Goal: Find specific page/section: Find specific page/section

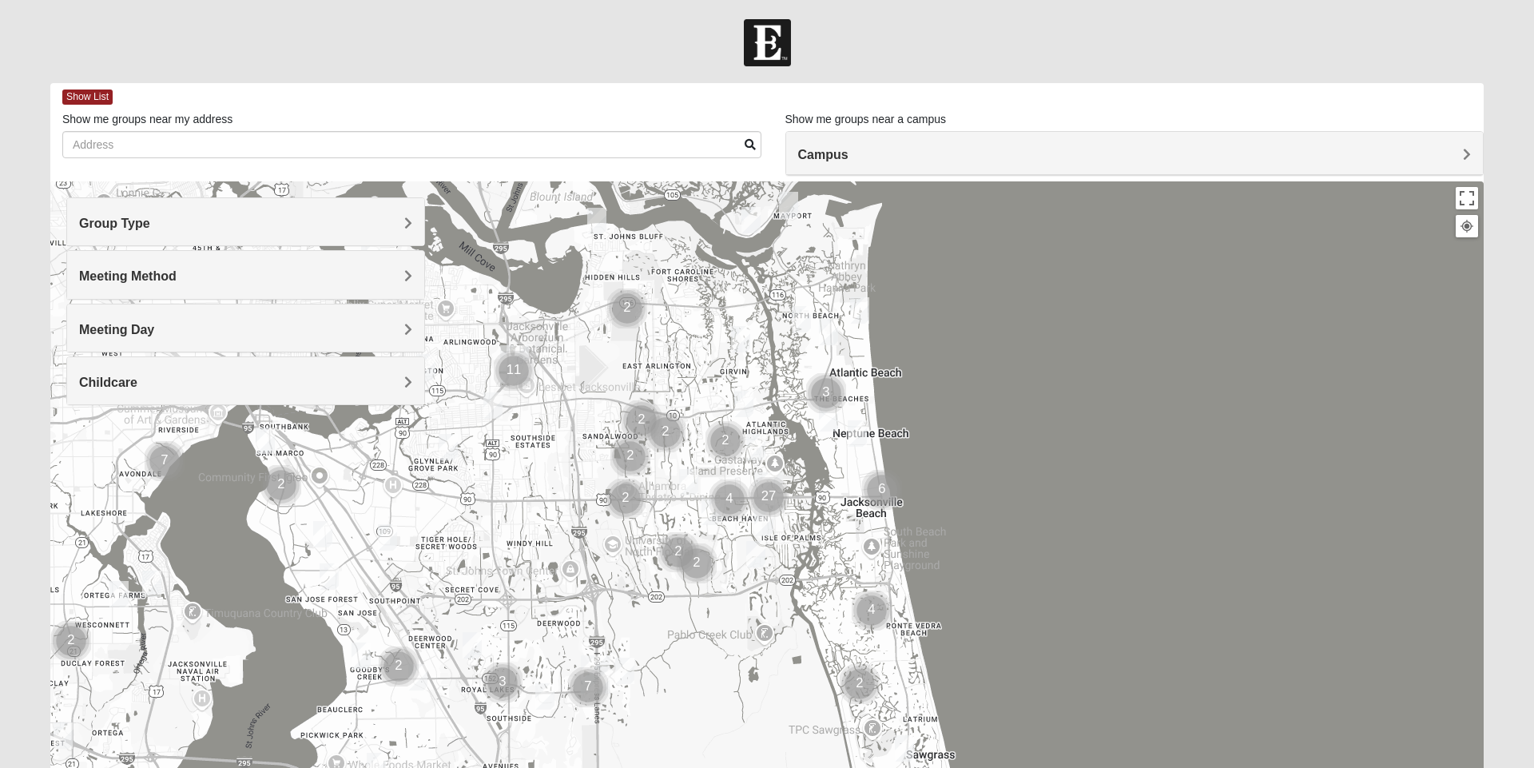
scroll to position [2, 0]
click at [0, 411] on form "Log In Find A Group Error Show List Loading Groups" at bounding box center [767, 448] width 1534 height 860
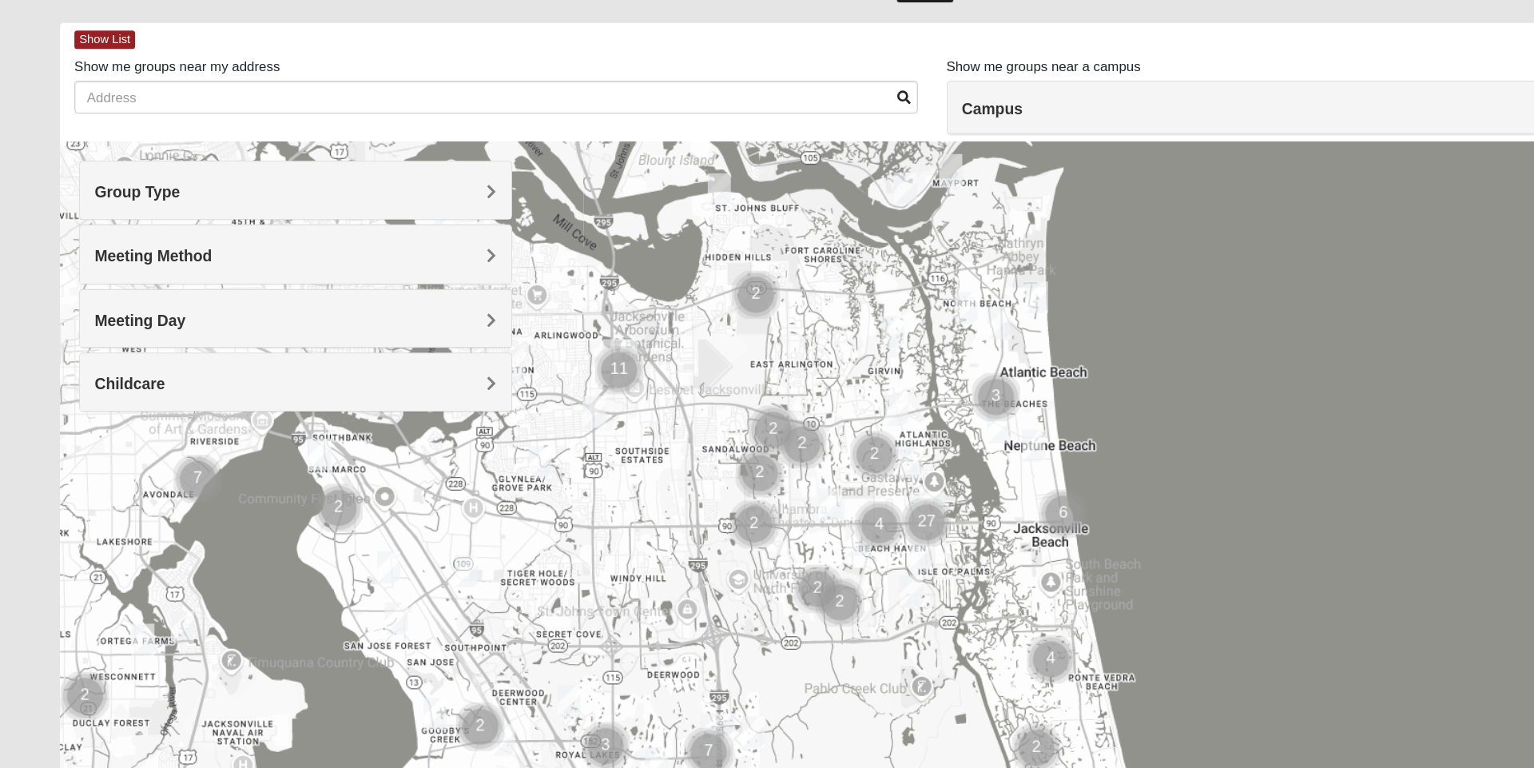
click at [304, 221] on h4 "Group Type" at bounding box center [245, 224] width 333 height 15
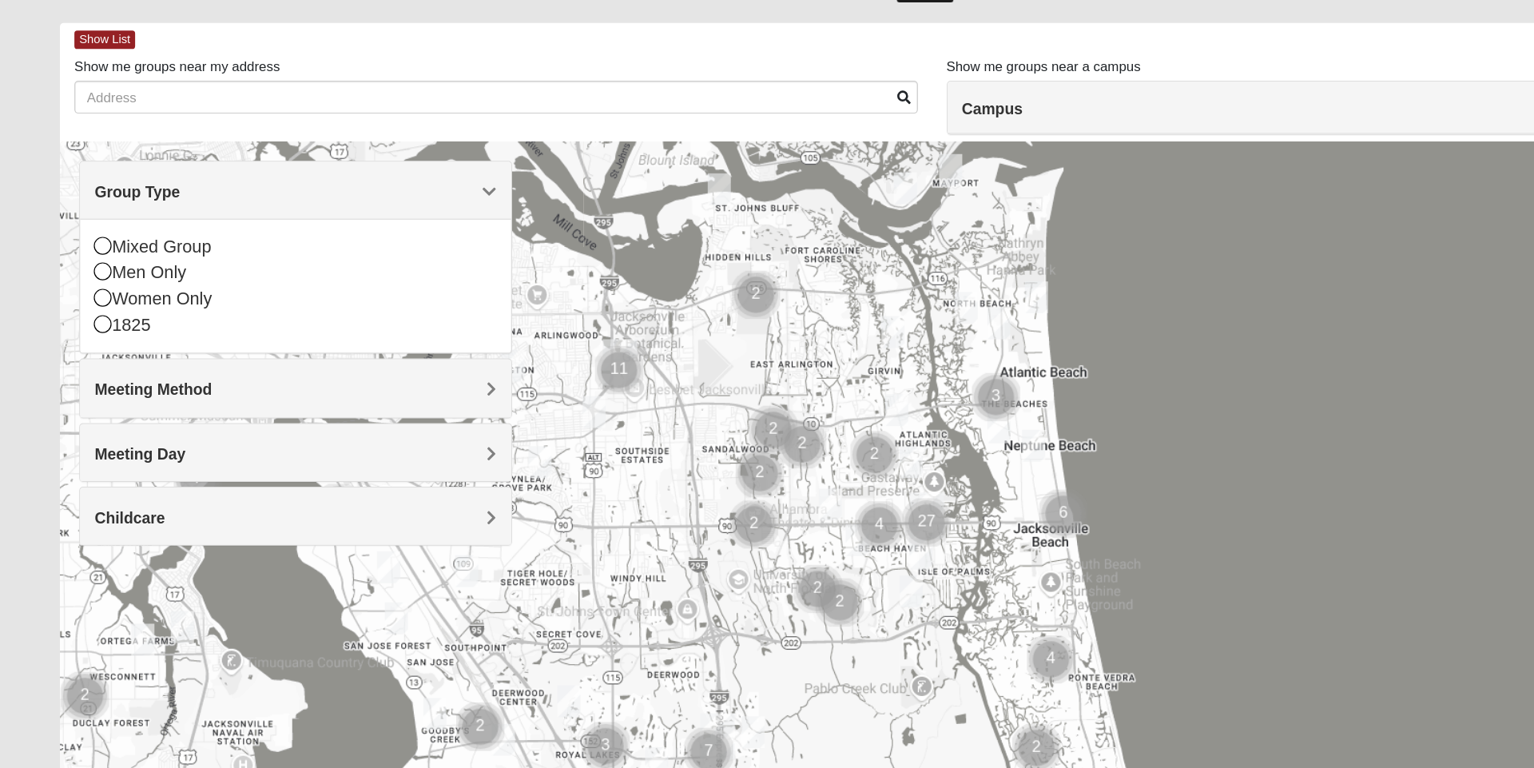
click at [364, 389] on h4 "Meeting Method" at bounding box center [245, 387] width 333 height 15
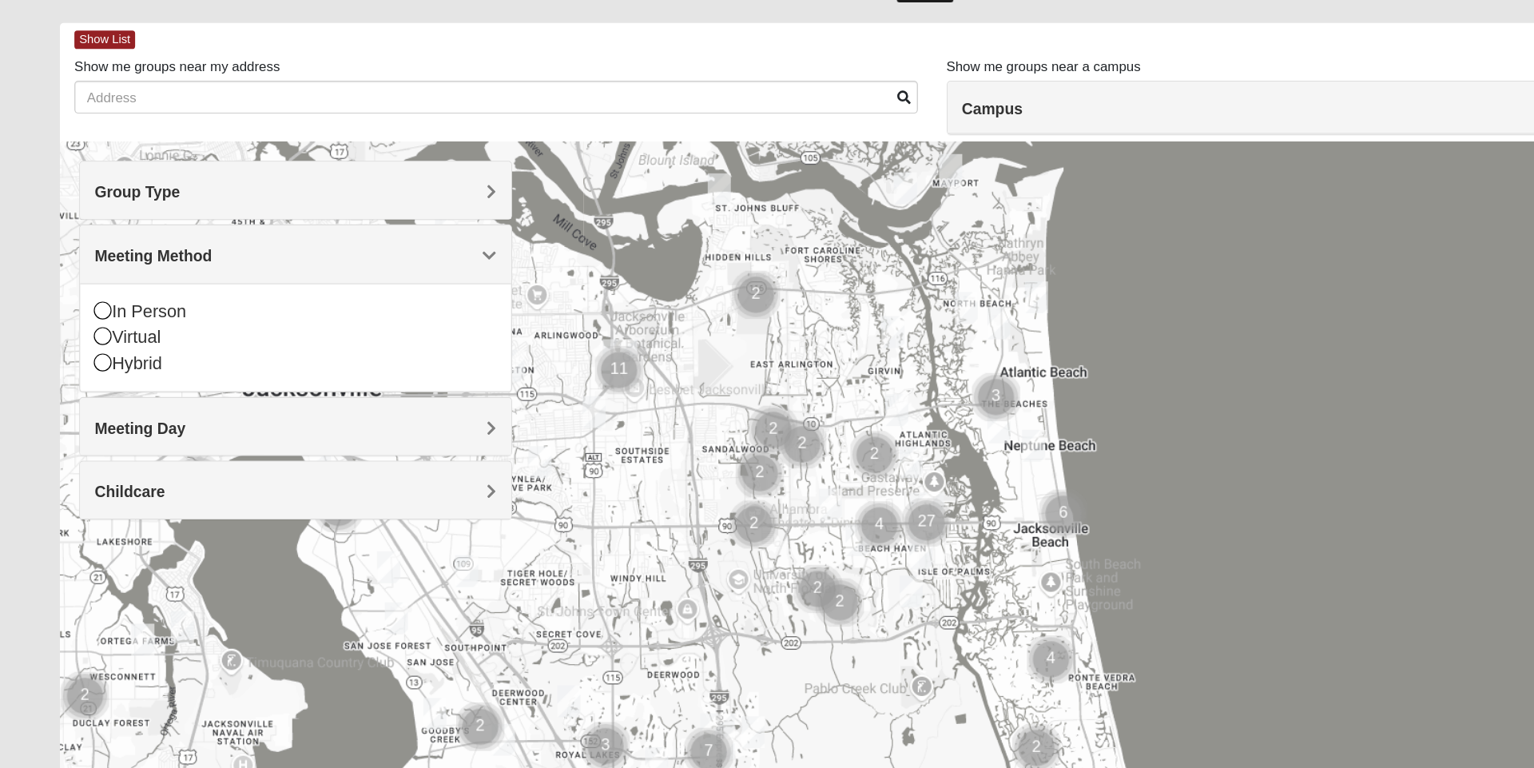
click at [351, 422] on h4 "Meeting Day" at bounding box center [245, 419] width 333 height 15
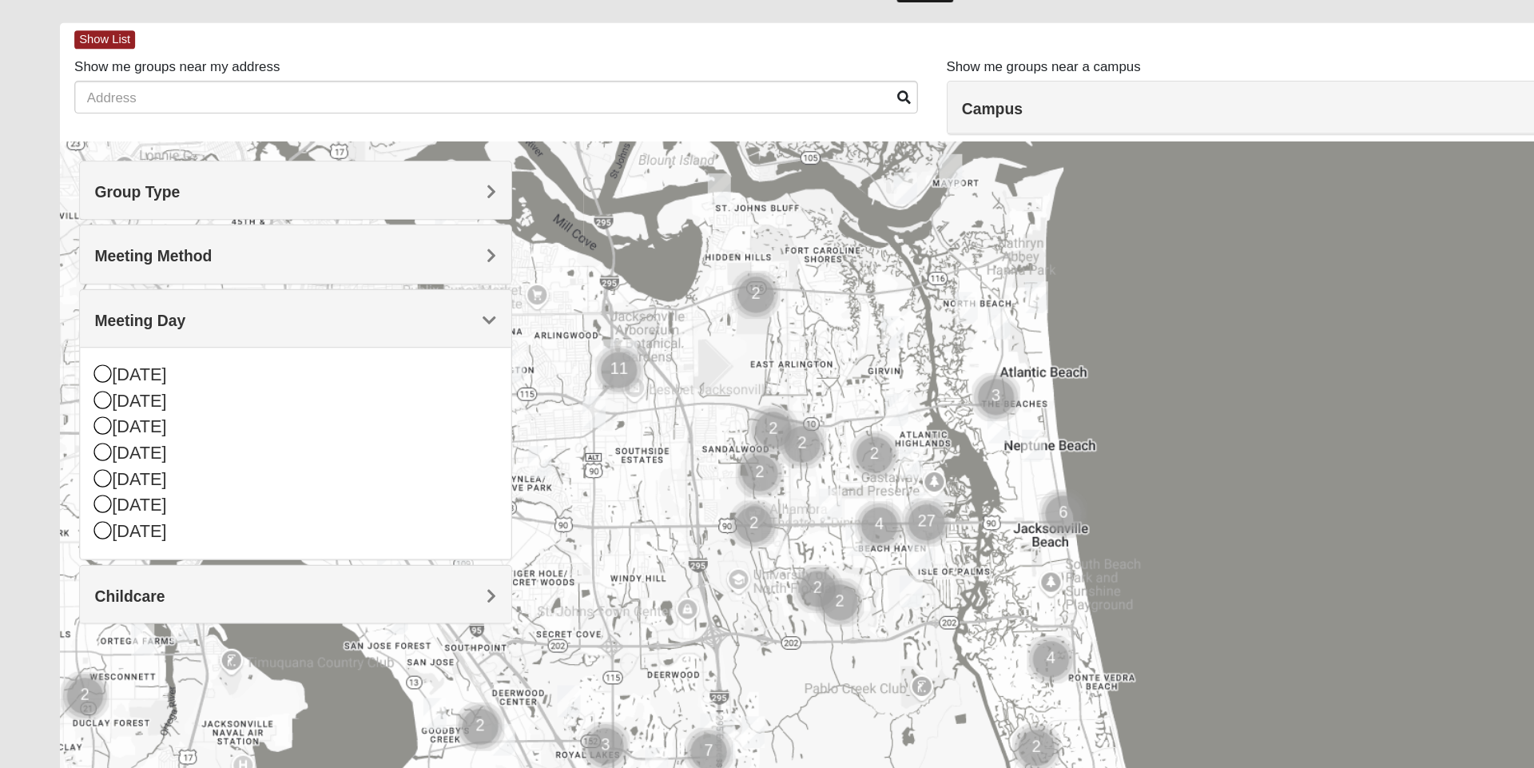
click at [269, 268] on div "Meeting Method" at bounding box center [245, 275] width 357 height 47
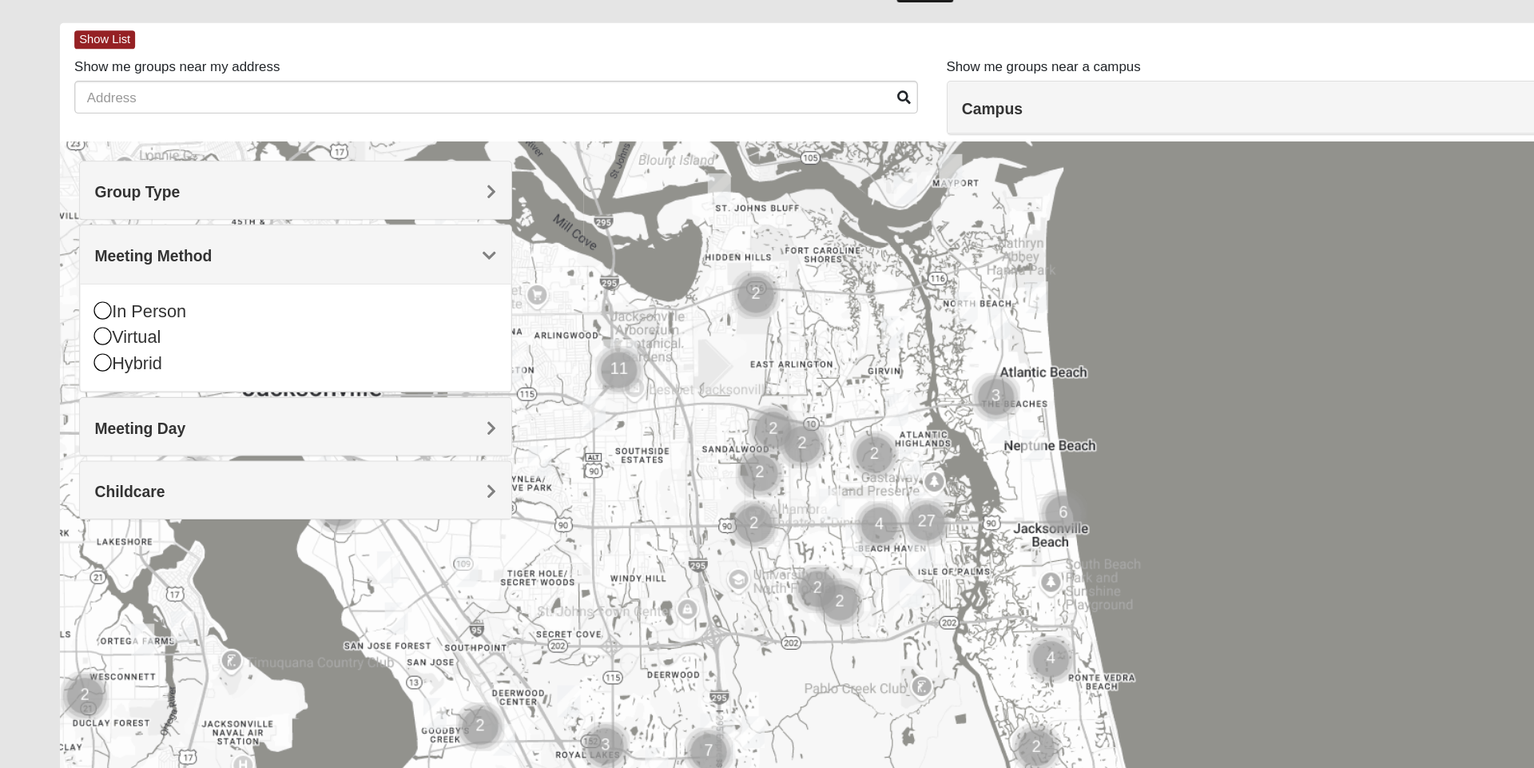
click at [260, 223] on h4 "Group Type" at bounding box center [245, 224] width 333 height 15
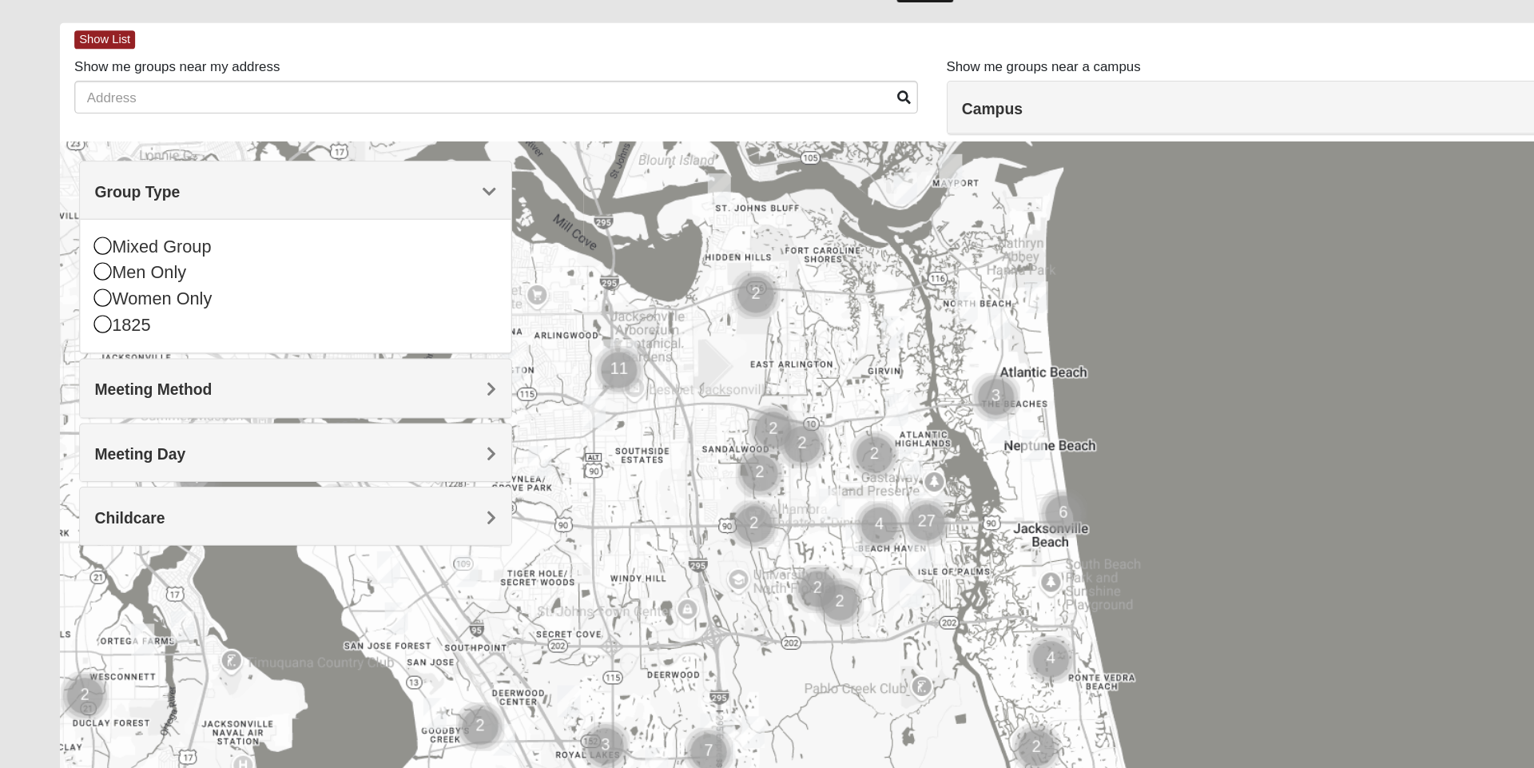
click at [94, 270] on div "Mixed Group" at bounding box center [245, 270] width 333 height 22
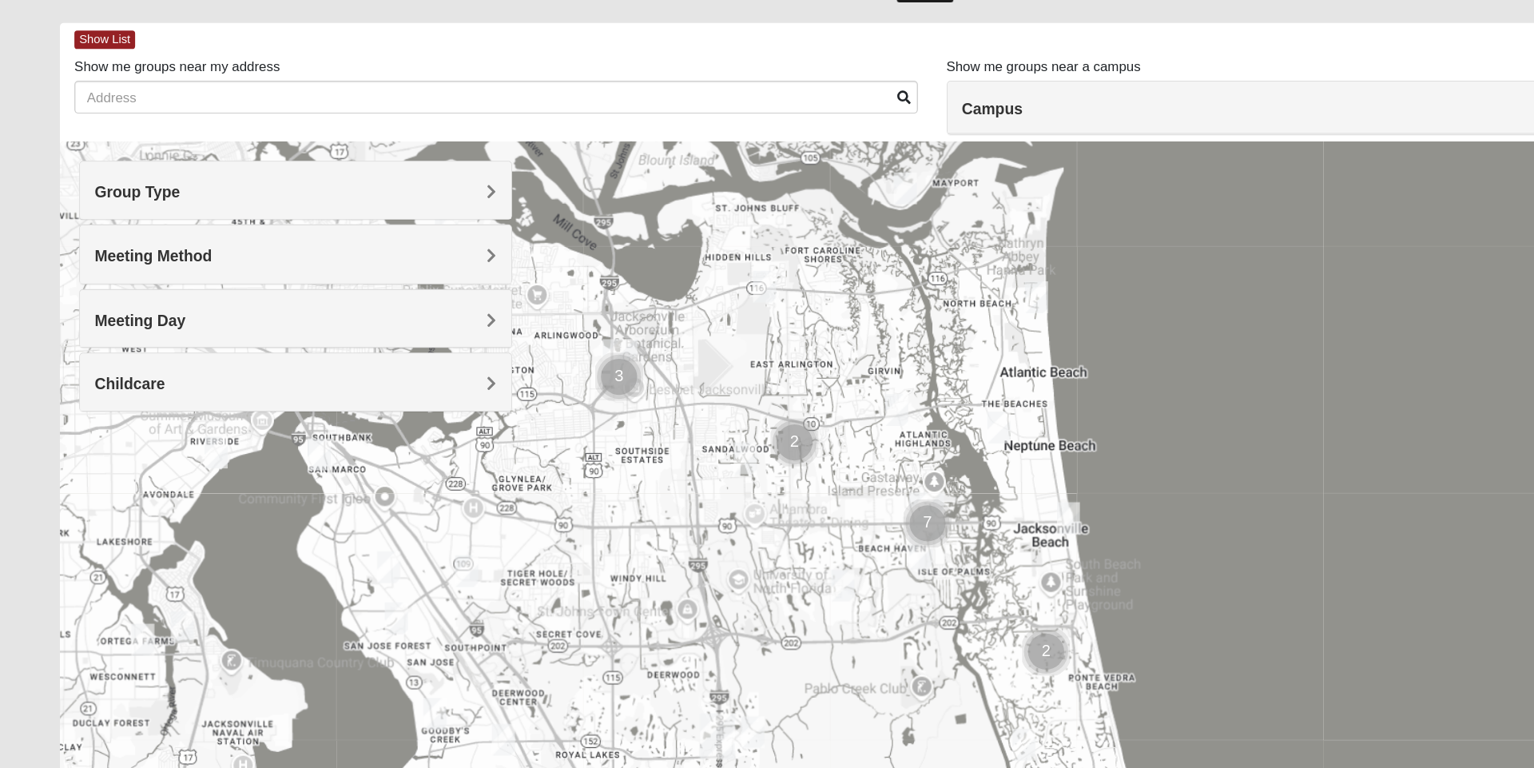
click at [209, 273] on h4 "Meeting Method" at bounding box center [245, 276] width 333 height 15
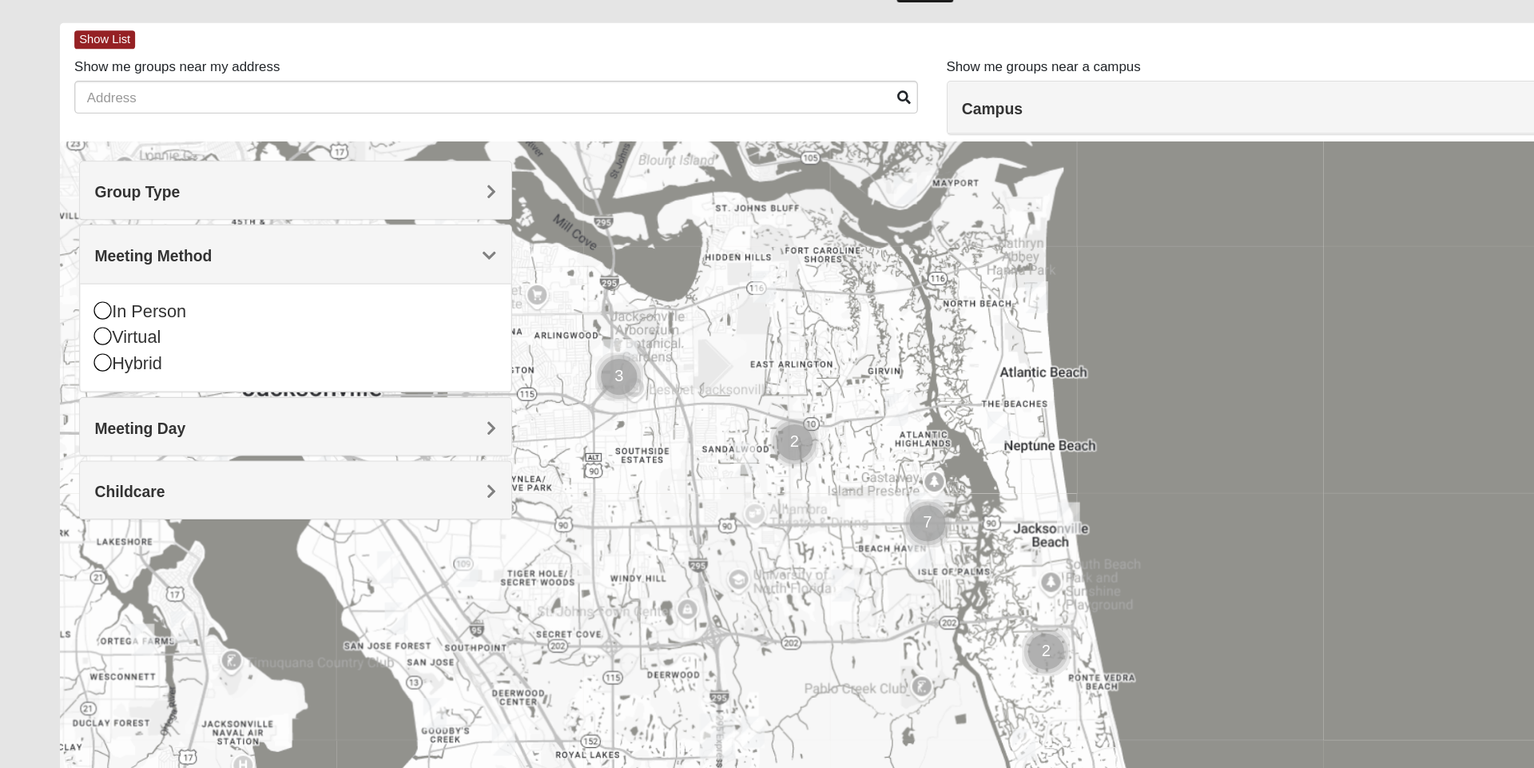
click at [95, 323] on div "In Person" at bounding box center [245, 323] width 333 height 22
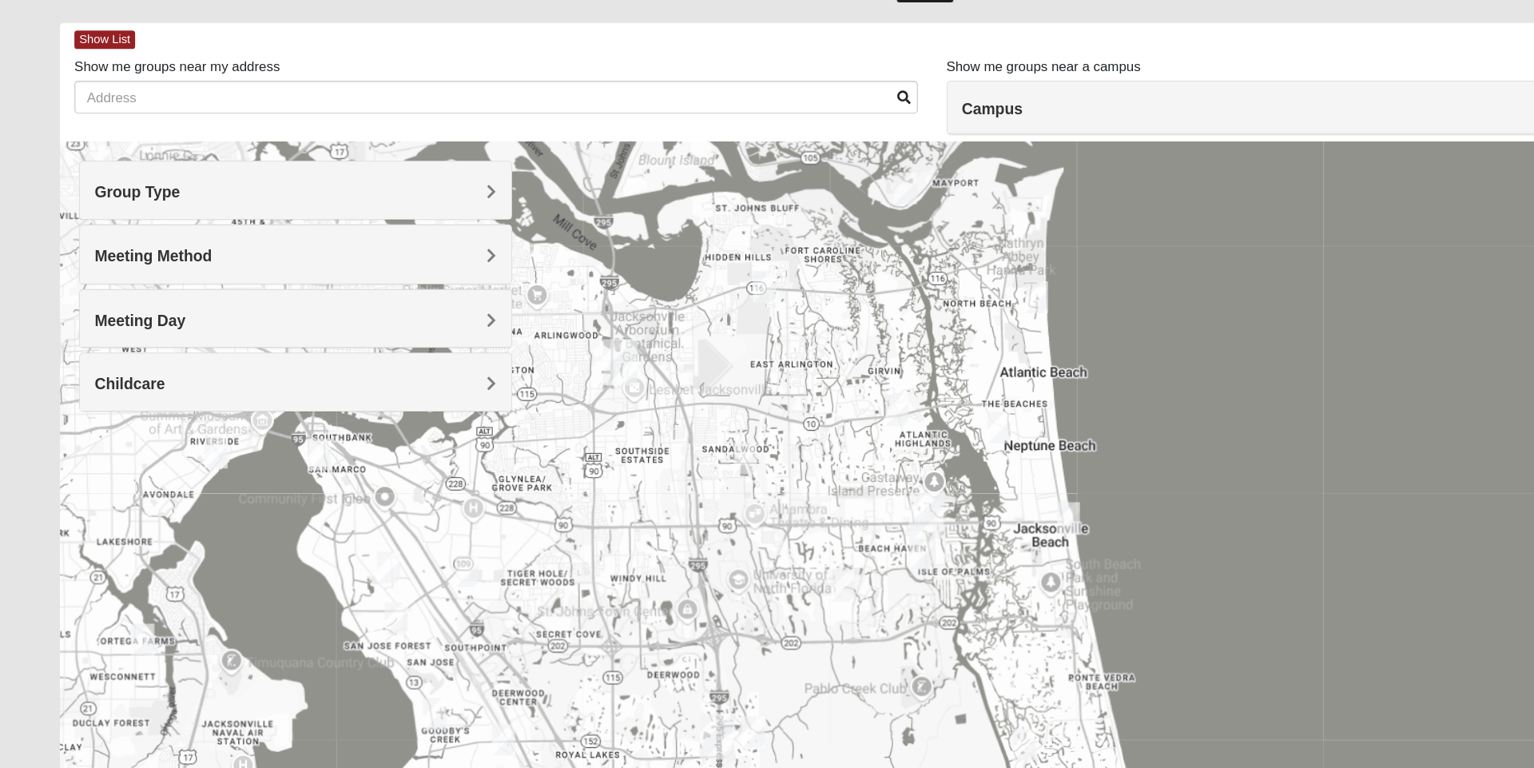
click at [103, 320] on div "Meeting Day" at bounding box center [245, 328] width 357 height 47
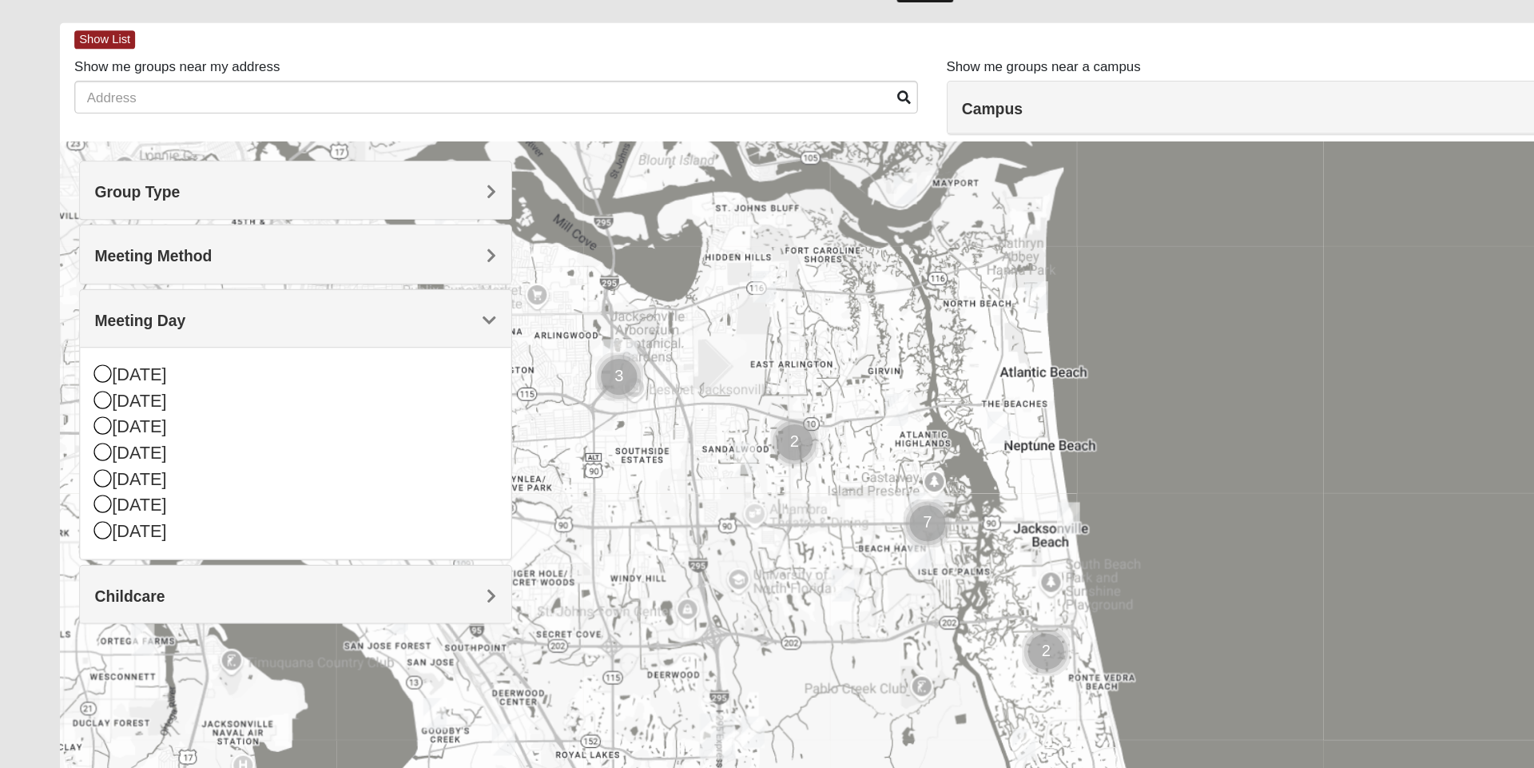
click at [169, 325] on h4 "Meeting Day" at bounding box center [245, 330] width 333 height 15
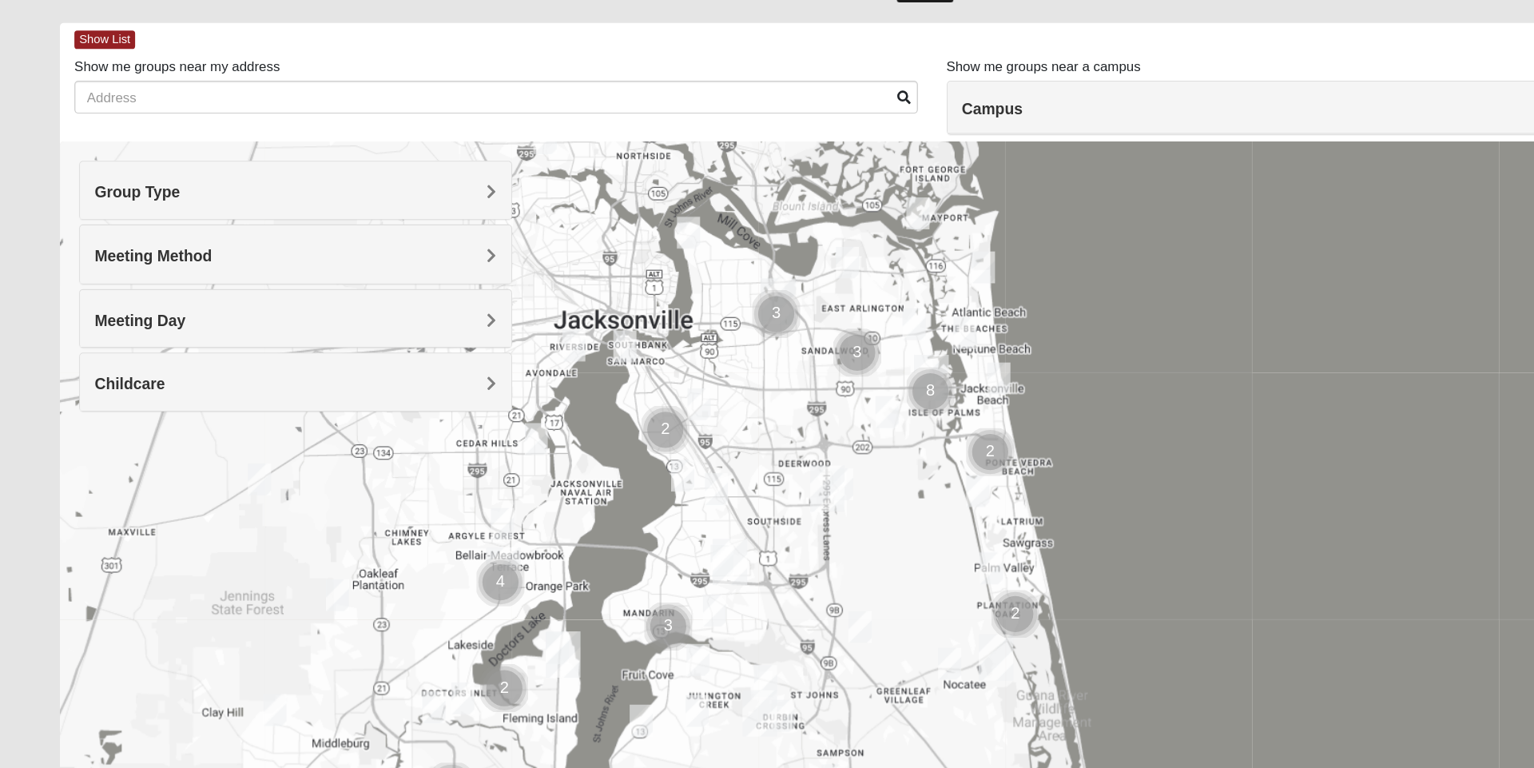
click at [878, 183] on div at bounding box center [767, 501] width 1434 height 639
click at [878, 161] on h4 "Campus" at bounding box center [1135, 155] width 674 height 15
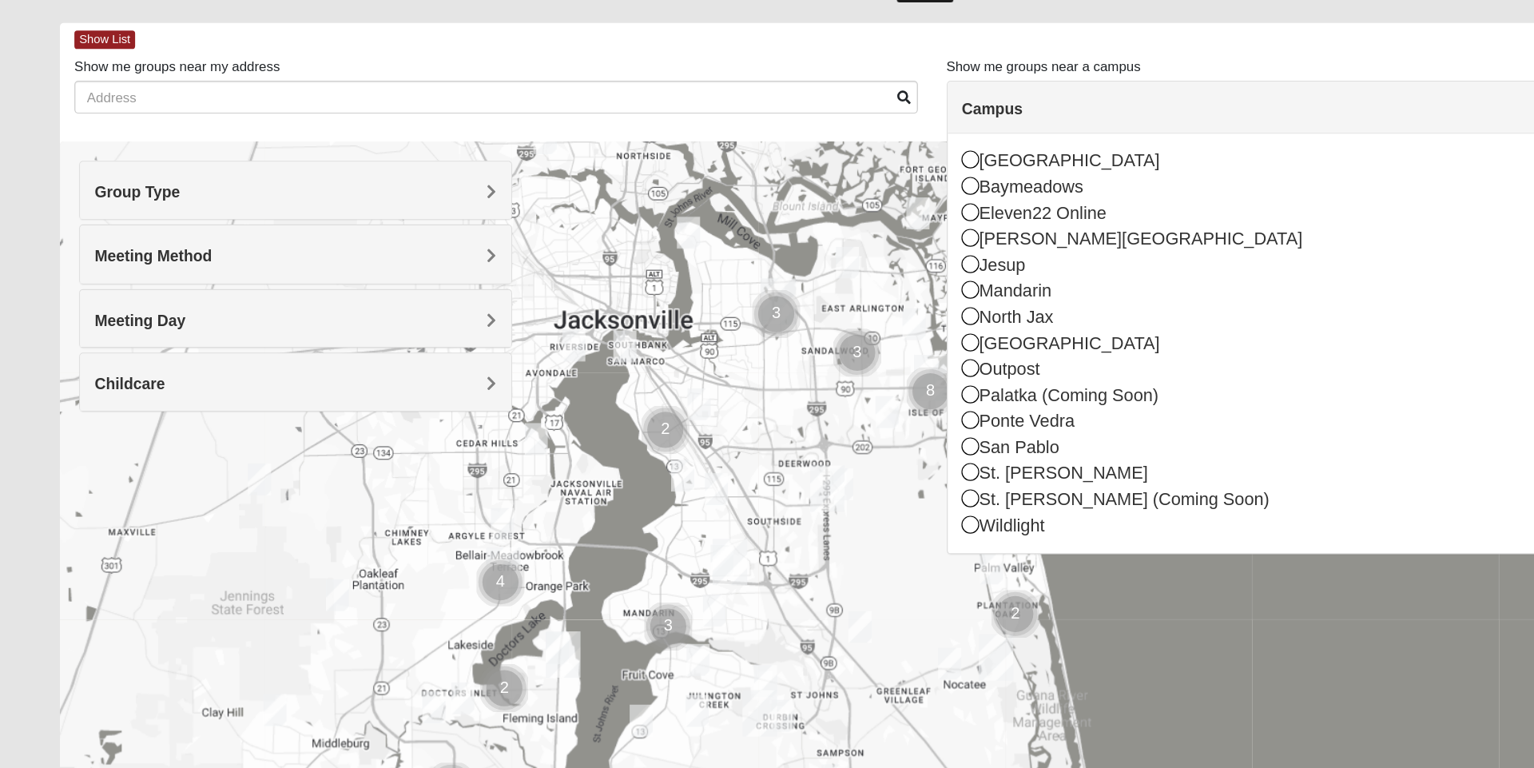
click at [814, 460] on div "St. [PERSON_NAME]" at bounding box center [1135, 458] width 674 height 22
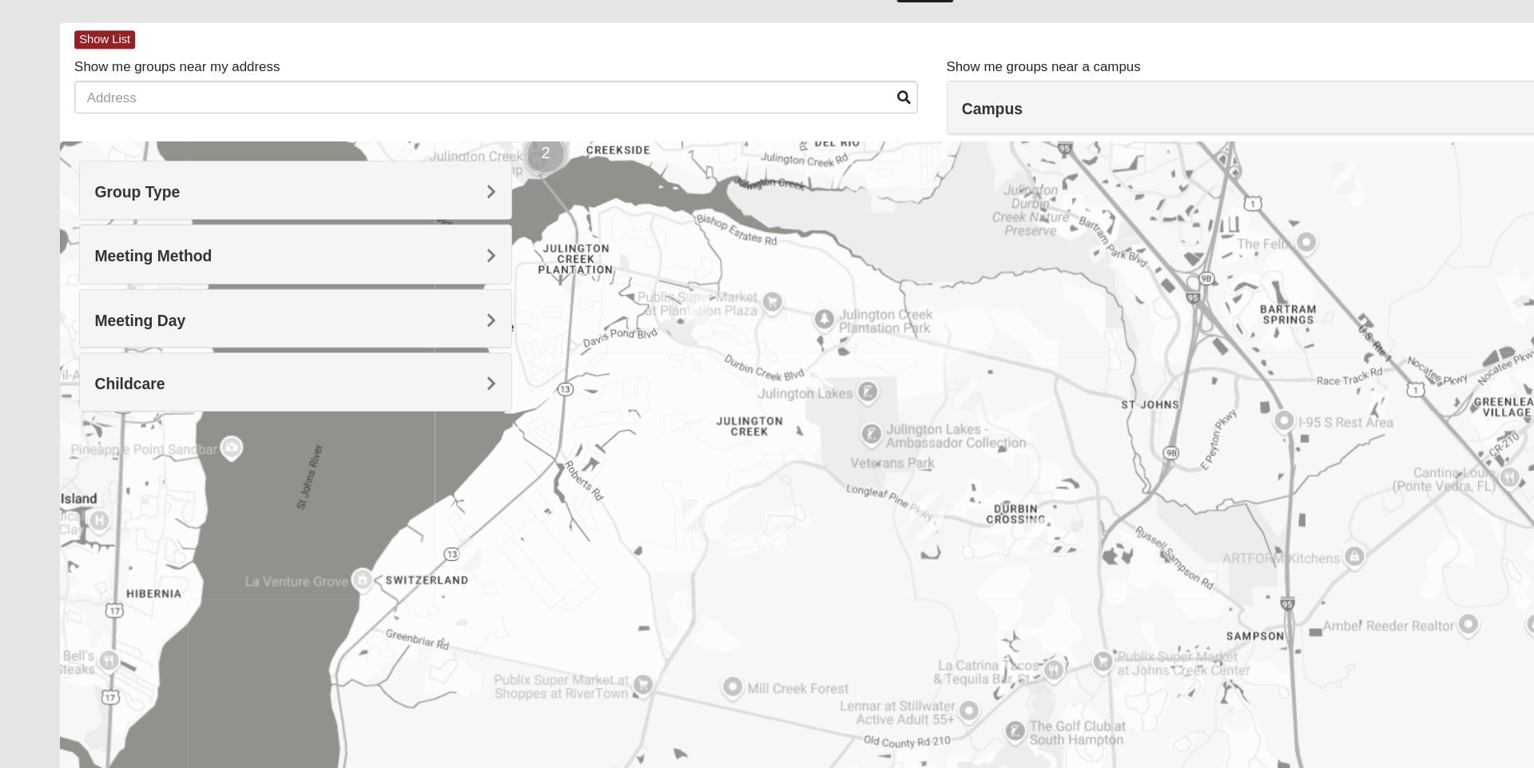
click at [860, 501] on img "Mixed Pline/Wednesday 32259" at bounding box center [859, 507] width 32 height 39
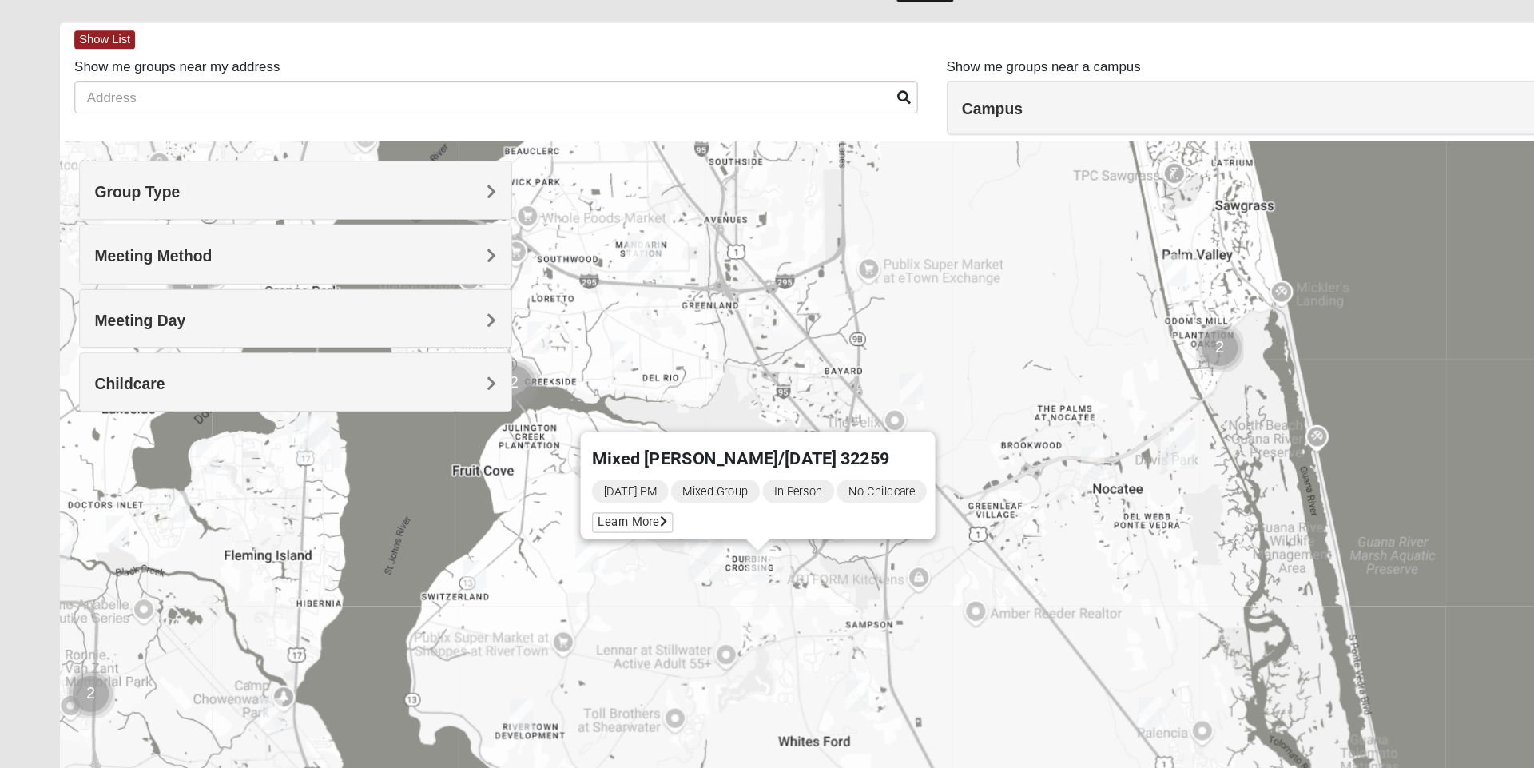
click at [488, 517] on img "Mixed Hayes 32259" at bounding box center [487, 526] width 32 height 39
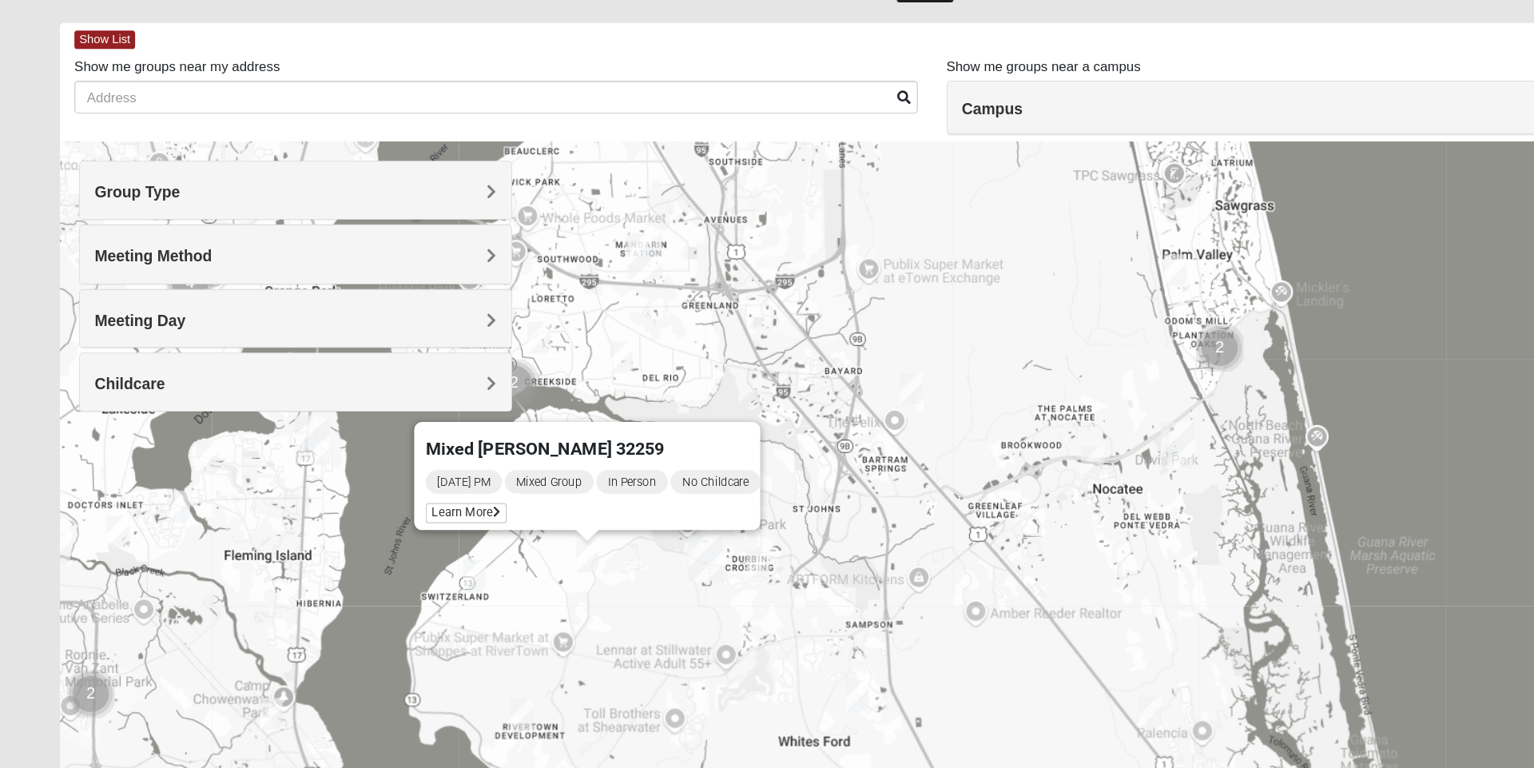
click at [706, 630] on img "Mixed Stevens 32092" at bounding box center [711, 641] width 32 height 39
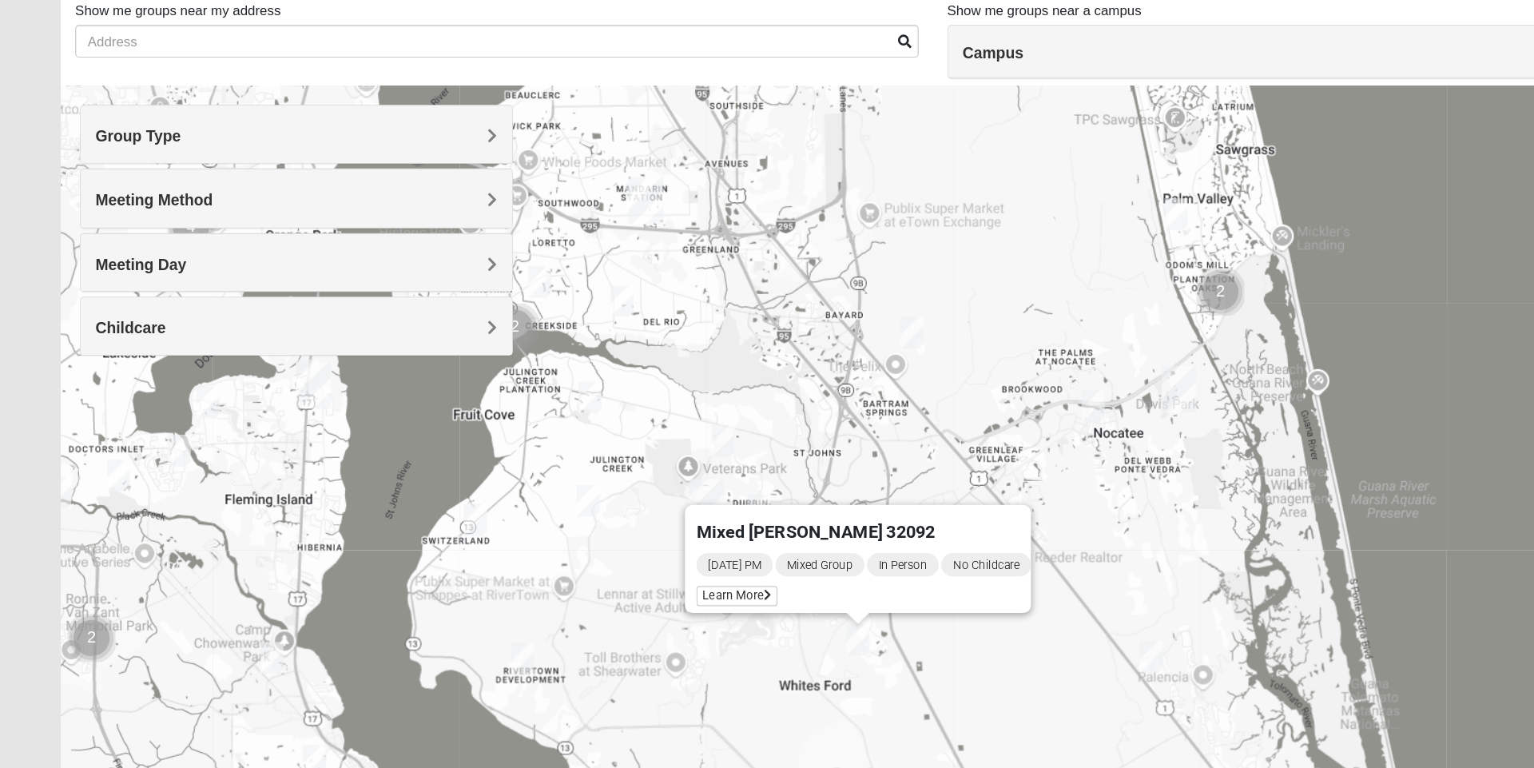
click at [727, 480] on div "To navigate, press the arrow keys. Mixed [PERSON_NAME] 32092 [DATE] PM Mixed Gr…" at bounding box center [767, 501] width 1434 height 639
click at [501, 589] on div "Mixed [PERSON_NAME] 32092 [DATE] PM Mixed Group In Person No Childcare Learn Mo…" at bounding box center [767, 501] width 1434 height 639
click at [396, 223] on h4 "Group Type" at bounding box center [245, 224] width 333 height 15
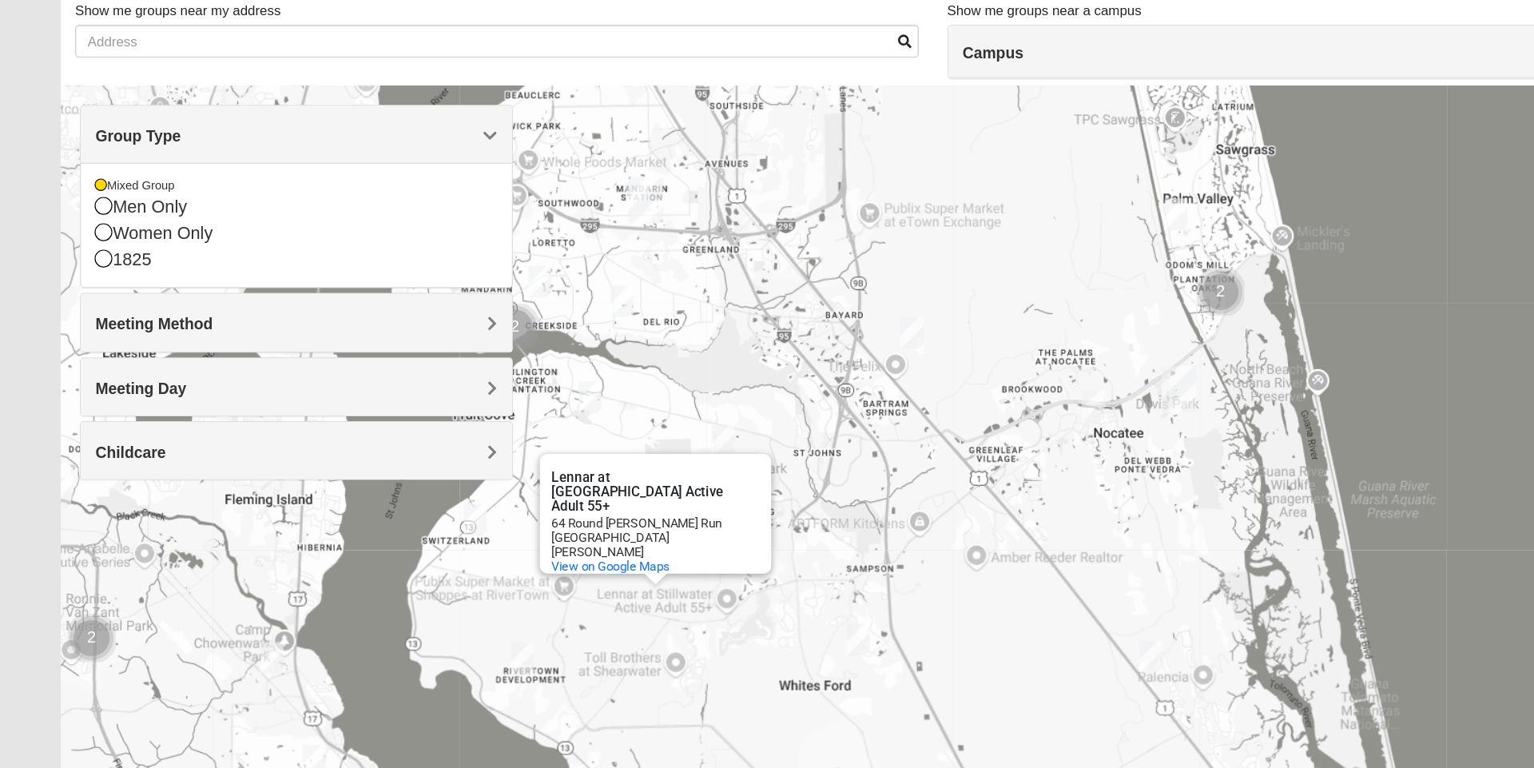
click at [369, 241] on div "Group Type" at bounding box center [245, 222] width 357 height 47
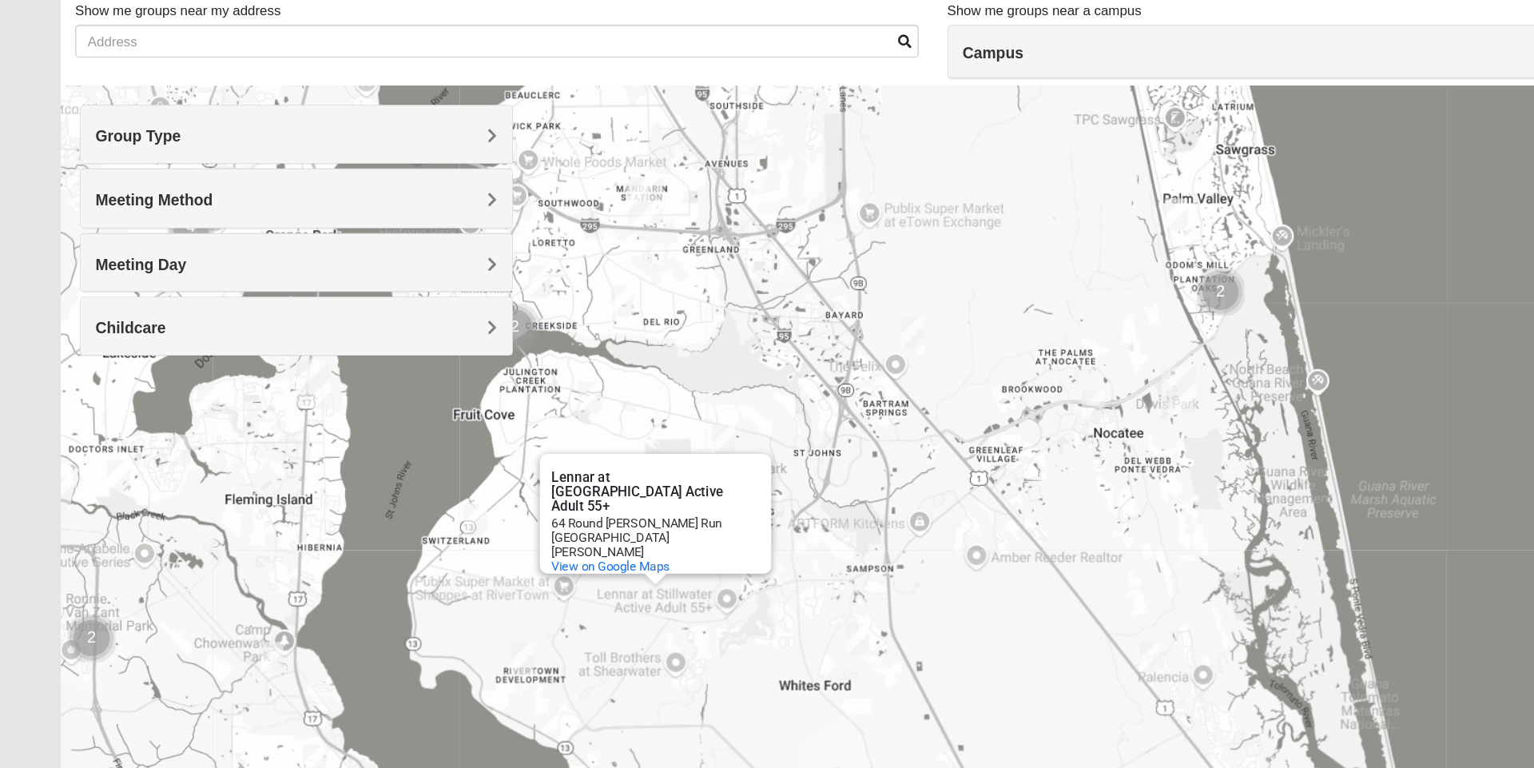
click at [372, 274] on h4 "Meeting Method" at bounding box center [245, 276] width 333 height 15
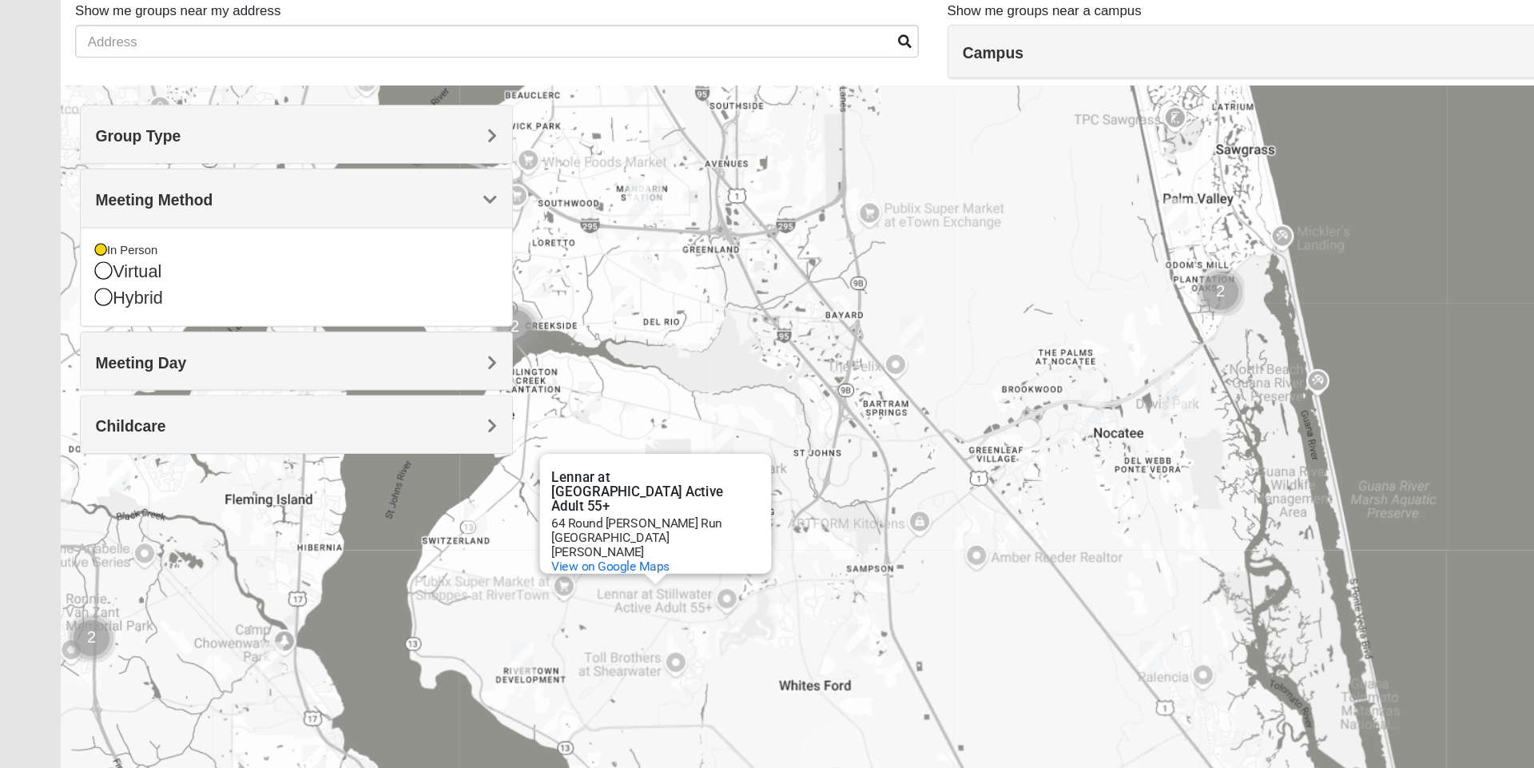
click at [380, 283] on h4 "Meeting Method" at bounding box center [245, 276] width 333 height 15
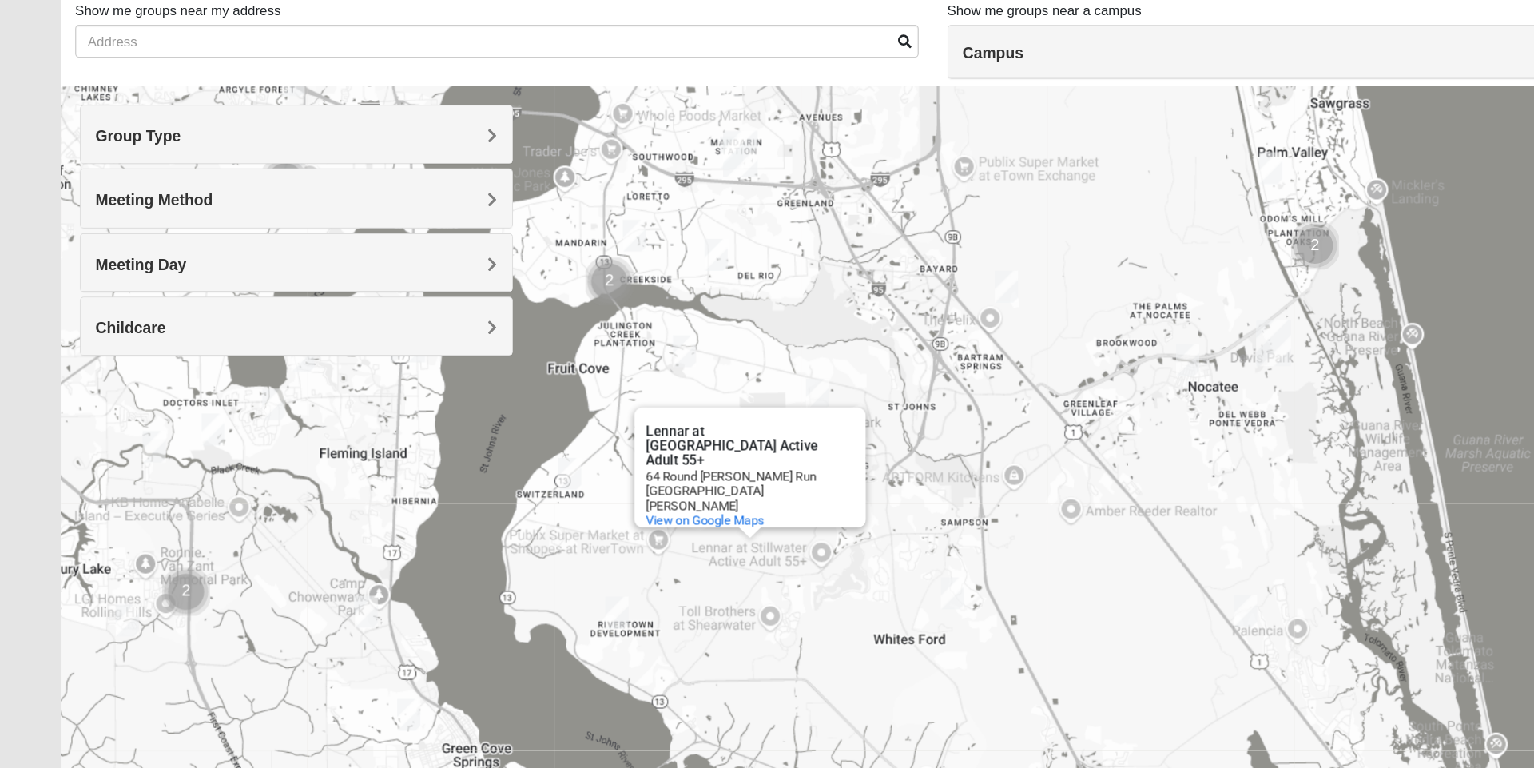
click at [779, 485] on div "Lennar at [GEOGRAPHIC_DATA] Active Adult 55+ Lennar at [GEOGRAPHIC_DATA] Active…" at bounding box center [767, 501] width 1434 height 639
click at [712, 670] on div "Lennar at [GEOGRAPHIC_DATA] Active Adult 55+ Lennar at [GEOGRAPHIC_DATA] Active…" at bounding box center [767, 501] width 1434 height 639
click at [487, 696] on div "Lennar at [GEOGRAPHIC_DATA] Active Adult 55+ Lennar at [GEOGRAPHIC_DATA] Active…" at bounding box center [767, 501] width 1434 height 639
click at [670, 511] on div "64 Round [PERSON_NAME] Run" at bounding box center [607, 506] width 144 height 12
click at [679, 432] on img "Mixed Chung 32259" at bounding box center [678, 438] width 32 height 39
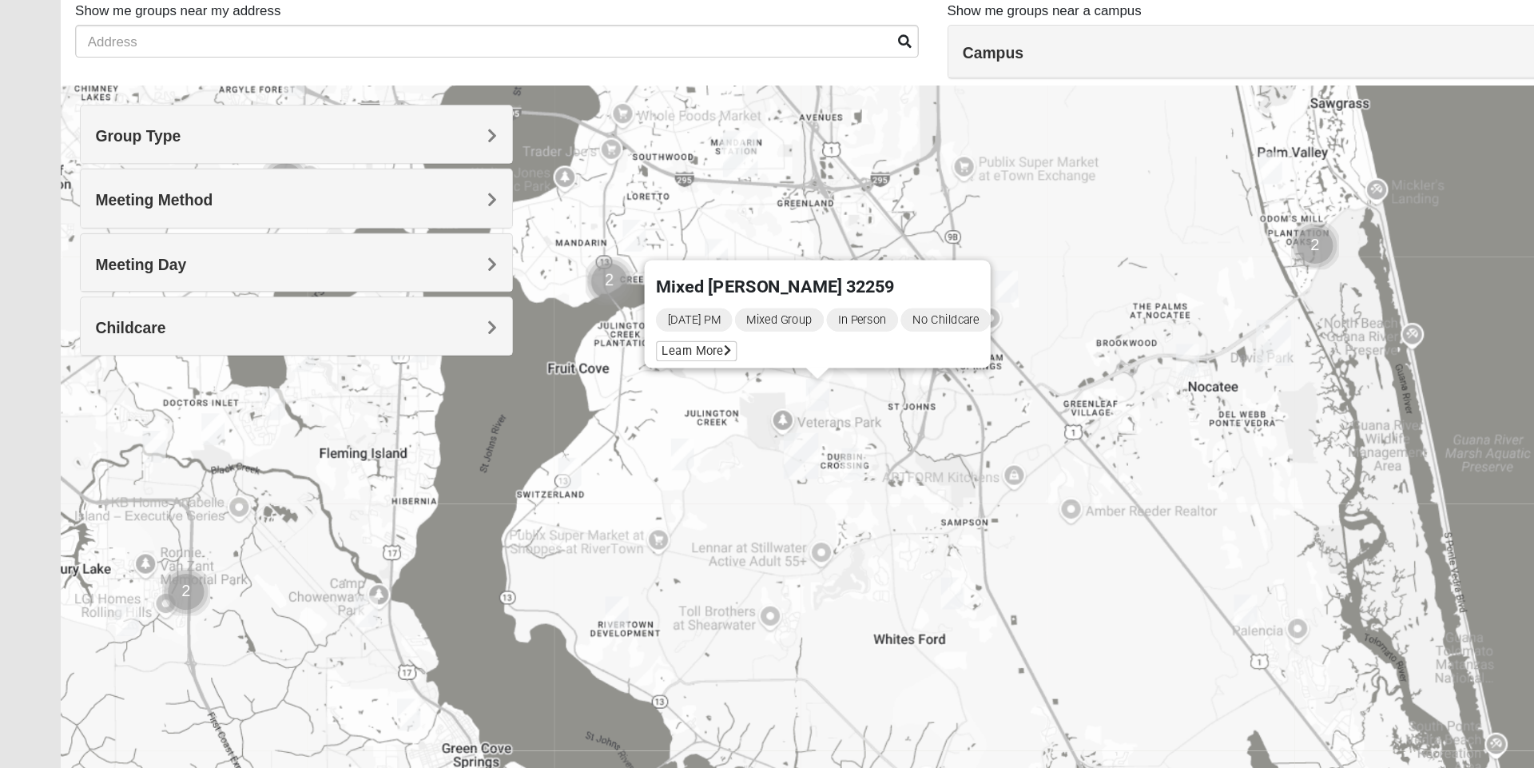
click at [663, 484] on img "St. Johns" at bounding box center [664, 488] width 42 height 51
